Goal: Obtain resource: Obtain resource

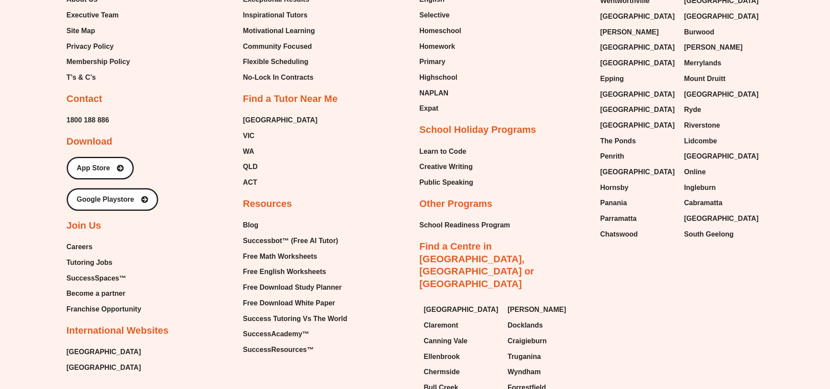
scroll to position [2178, 0]
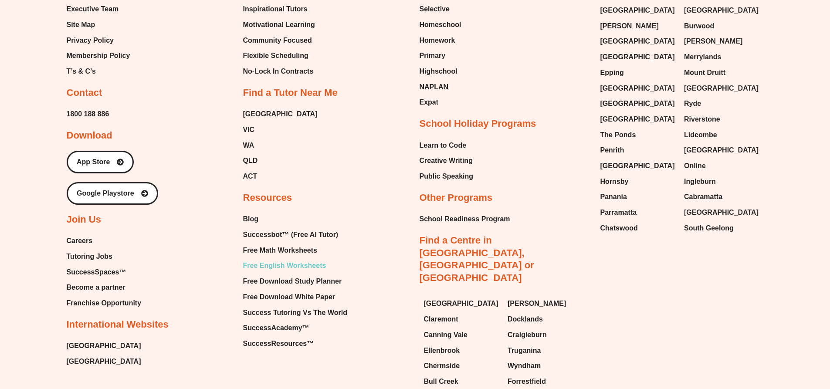
click at [273, 259] on span "Free English Worksheets" at bounding box center [284, 265] width 83 height 13
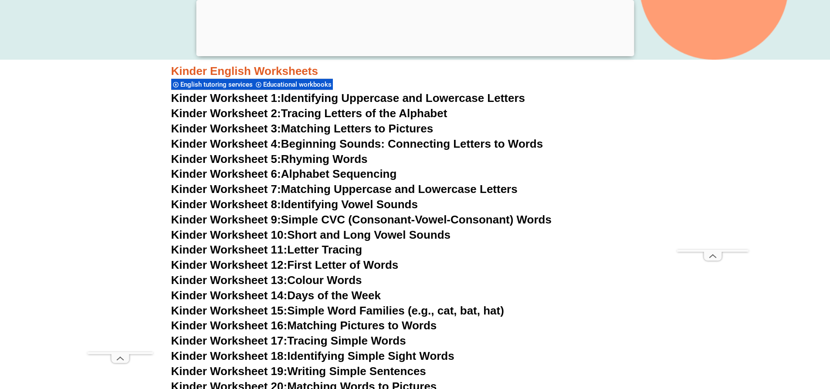
scroll to position [349, 0]
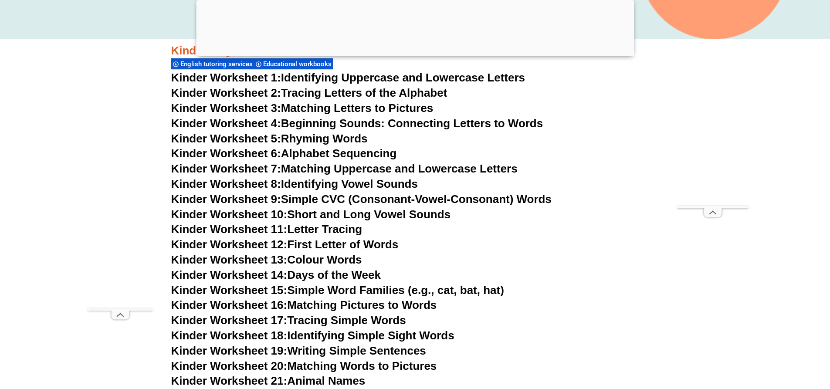
click at [335, 151] on link "Kinder Worksheet 6: Alphabet Sequencing" at bounding box center [284, 153] width 226 height 13
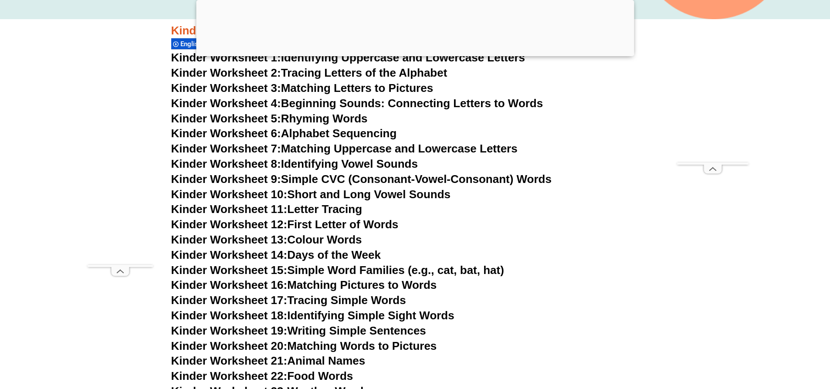
scroll to position [479, 0]
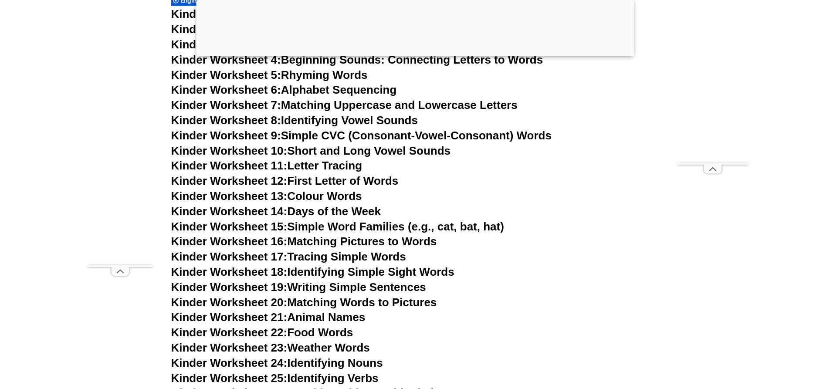
click at [362, 183] on link "Kinder Worksheet 12: First Letter of Words" at bounding box center [284, 180] width 227 height 13
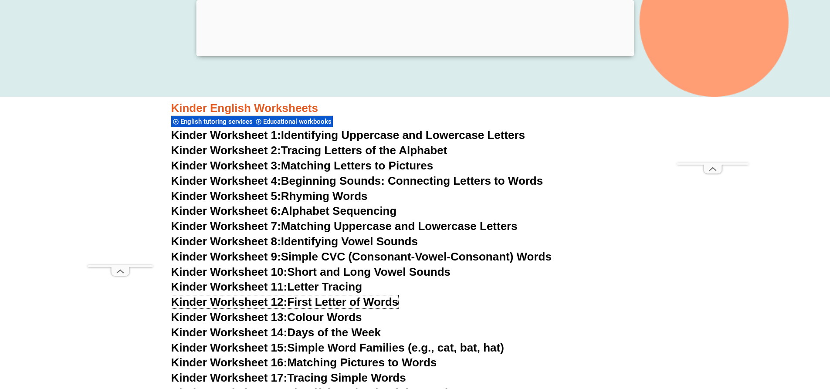
scroll to position [349, 0]
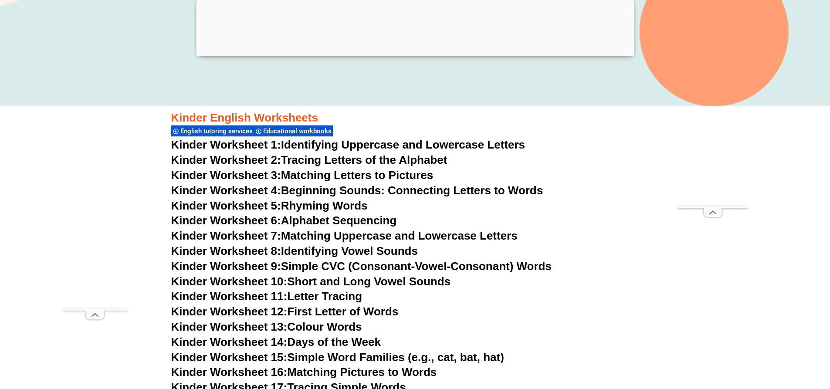
drag, startPoint x: 112, startPoint y: 3, endPoint x: 1, endPoint y: 174, distance: 204.1
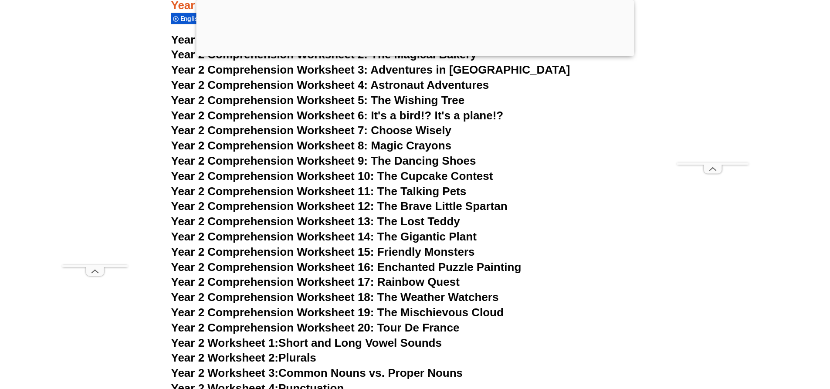
scroll to position [2222, 0]
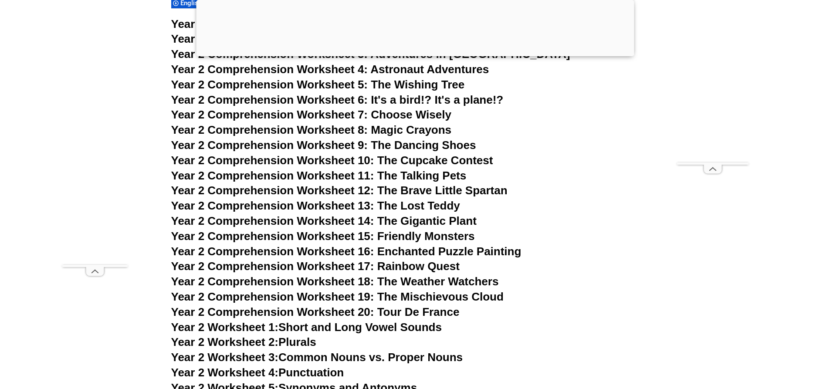
drag, startPoint x: 0, startPoint y: 3, endPoint x: 33, endPoint y: 134, distance: 134.6
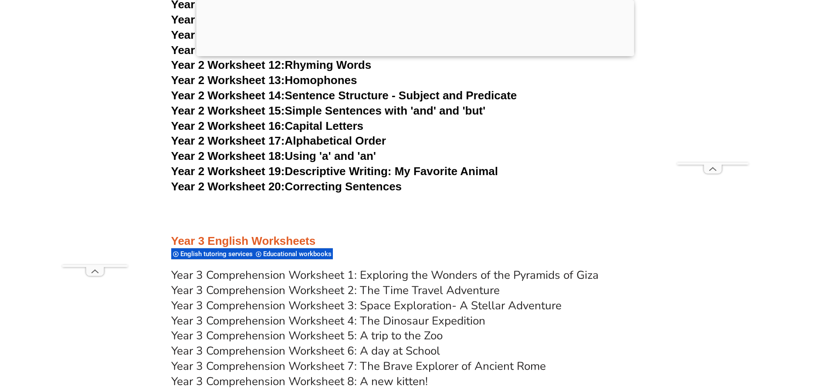
scroll to position [2658, 0]
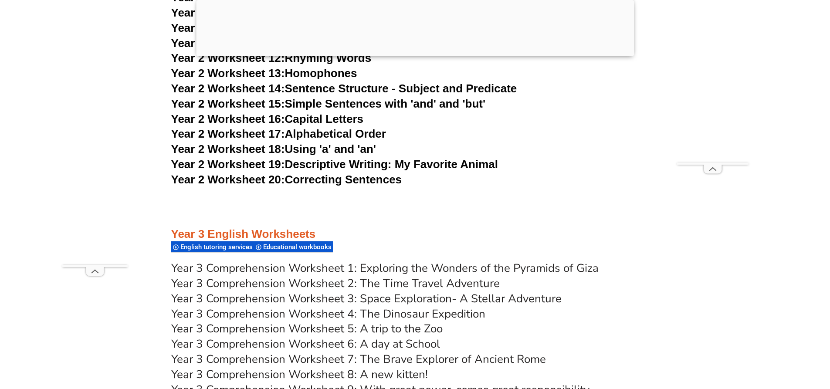
click at [340, 131] on link "Year 2 Worksheet 17: Alphabetical Order" at bounding box center [278, 133] width 215 height 13
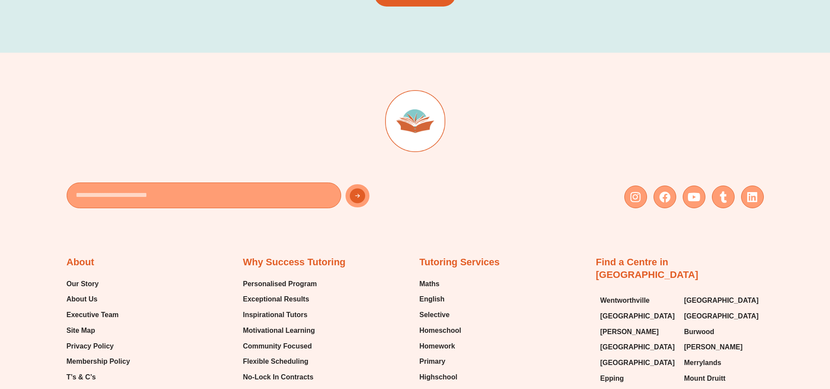
scroll to position [2004, 0]
